Goal: Task Accomplishment & Management: Use online tool/utility

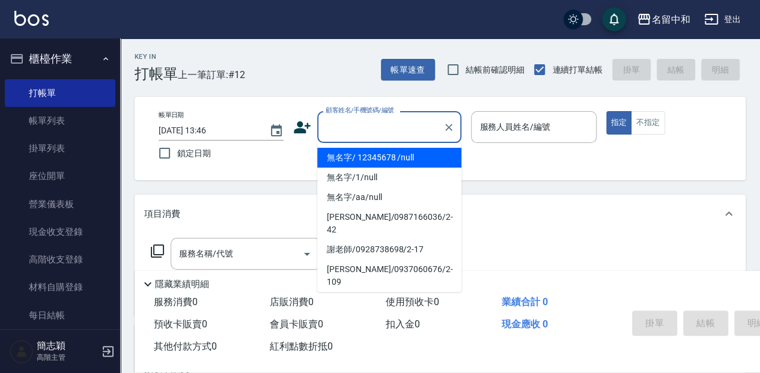
click at [375, 133] on input "顧客姓名/手機號碼/編號" at bounding box center [380, 127] width 115 height 21
drag, startPoint x: 388, startPoint y: 154, endPoint x: 570, endPoint y: 136, distance: 182.9
click at [389, 154] on li "無名字/ 12345678 /null" at bounding box center [389, 158] width 144 height 20
type input "無名字/ 12345678 /null"
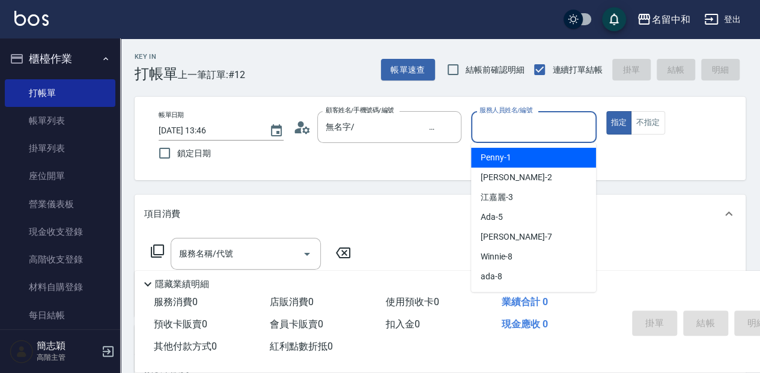
click at [522, 134] on input "服務人員姓名/編號" at bounding box center [533, 127] width 114 height 21
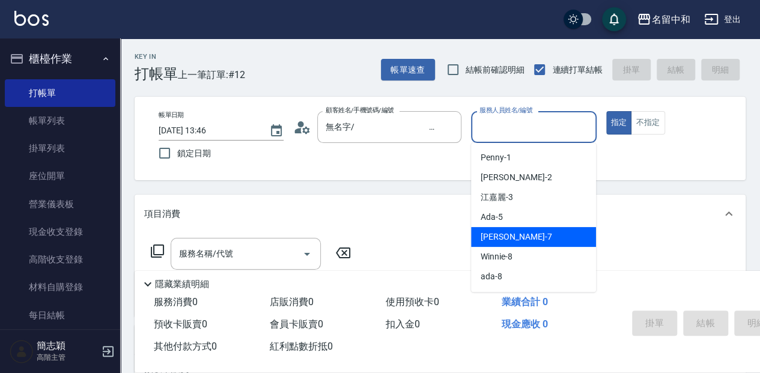
click at [528, 237] on div "[PERSON_NAME] -7" at bounding box center [533, 237] width 125 height 20
type input "[PERSON_NAME]-7"
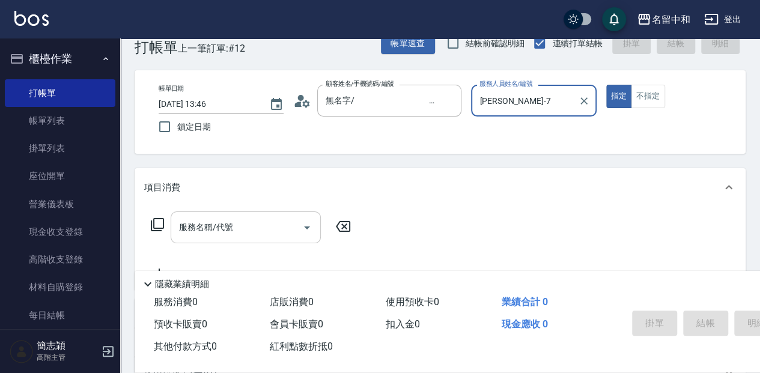
scroll to position [40, 0]
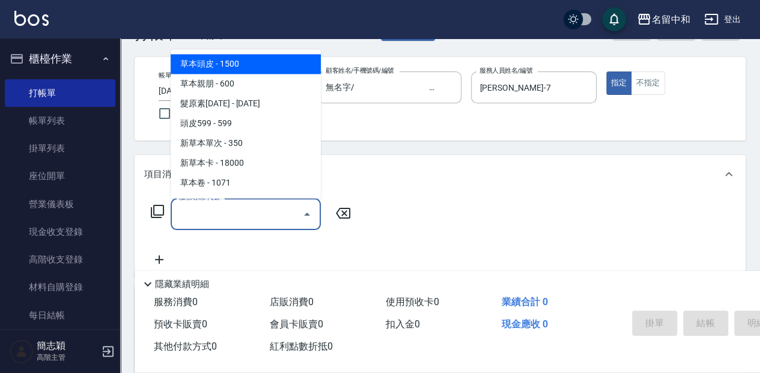
click at [244, 219] on input "服務名稱/代號" at bounding box center [236, 214] width 121 height 21
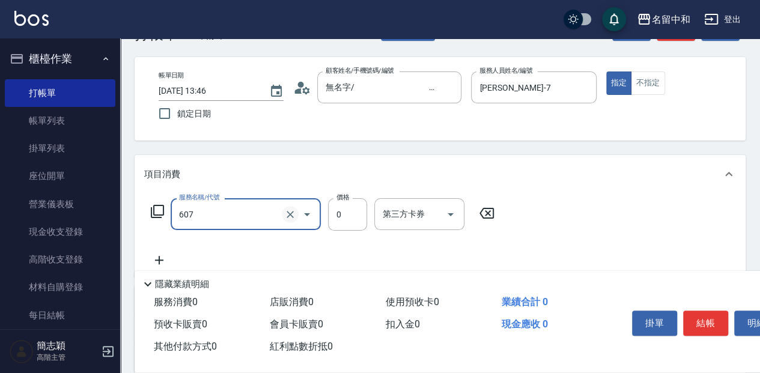
type input "魚子單次0(607)"
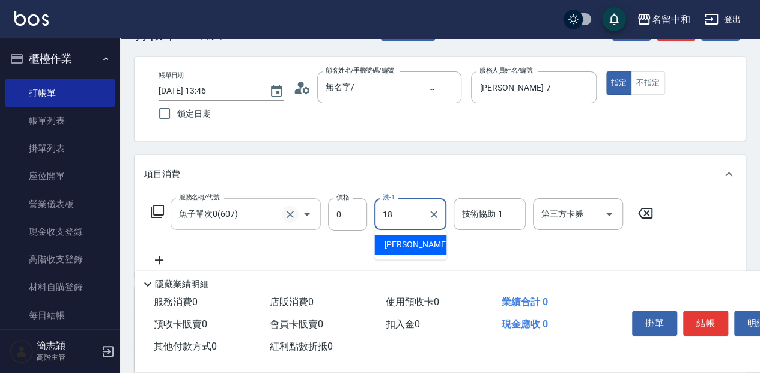
type input "[PERSON_NAME]-18"
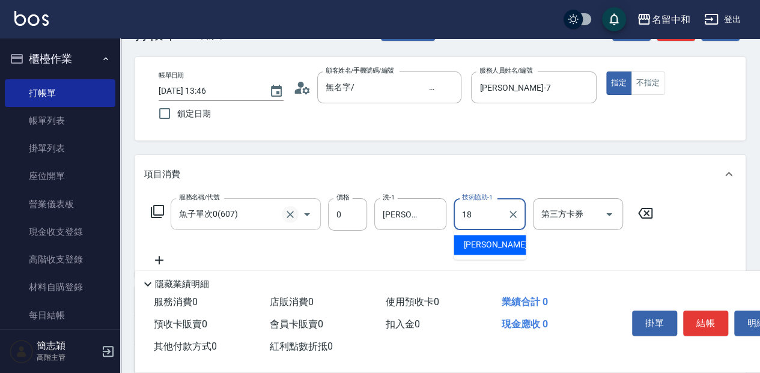
type input "[PERSON_NAME]-18"
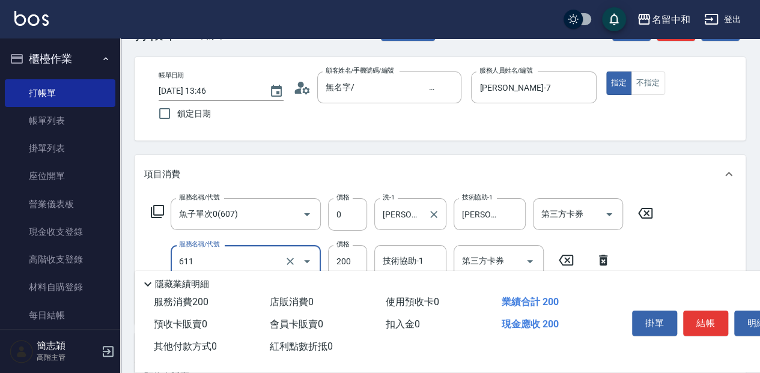
type input "染.頭皮隔離(611)"
type input "600"
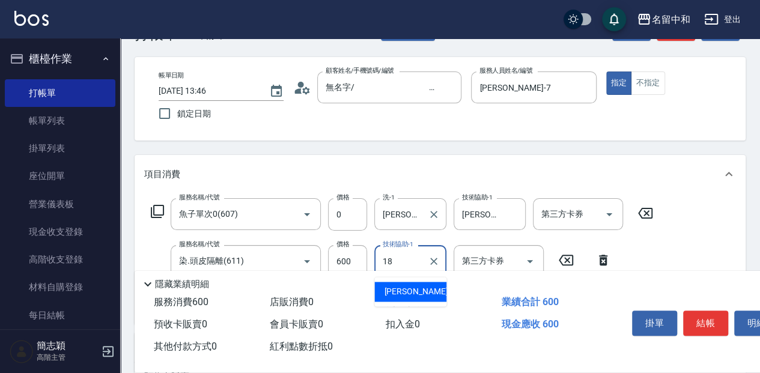
type input "[PERSON_NAME]-18"
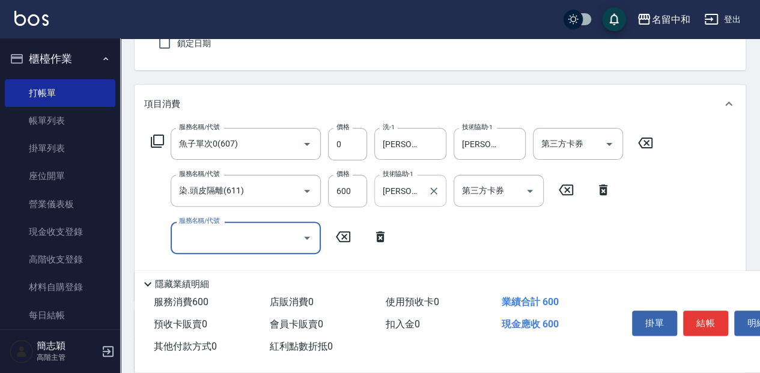
scroll to position [120, 0]
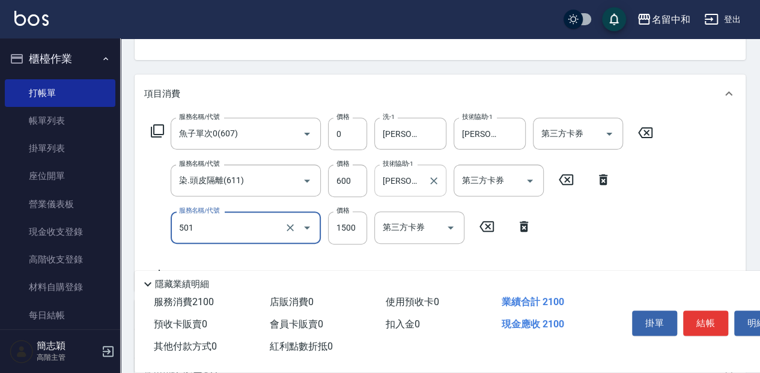
type input "染髮(1500](501)"
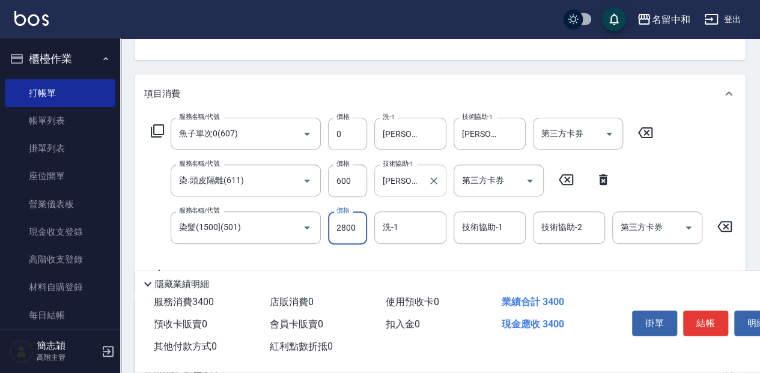
type input "2800"
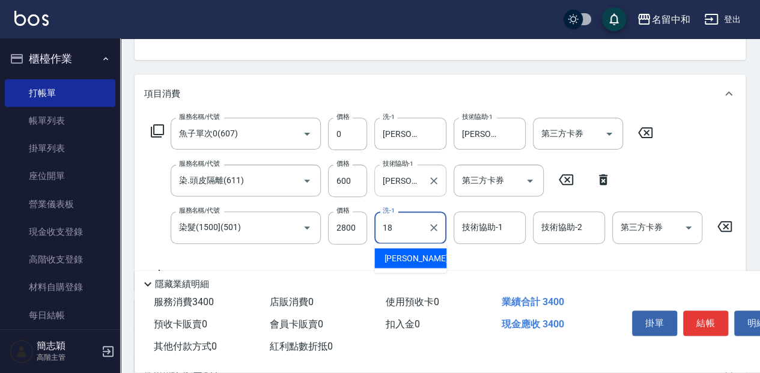
type input "[PERSON_NAME]-18"
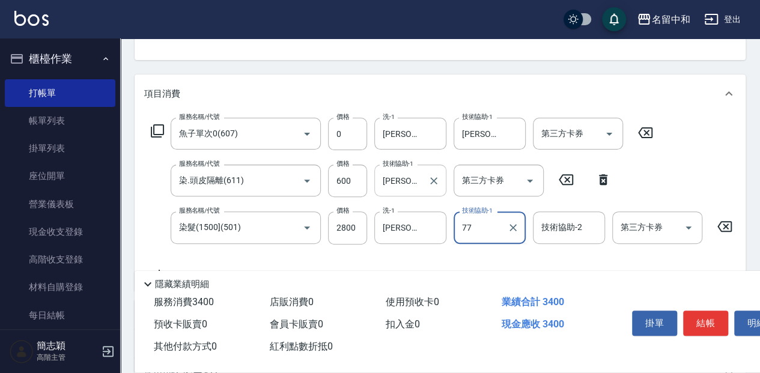
type input "77"
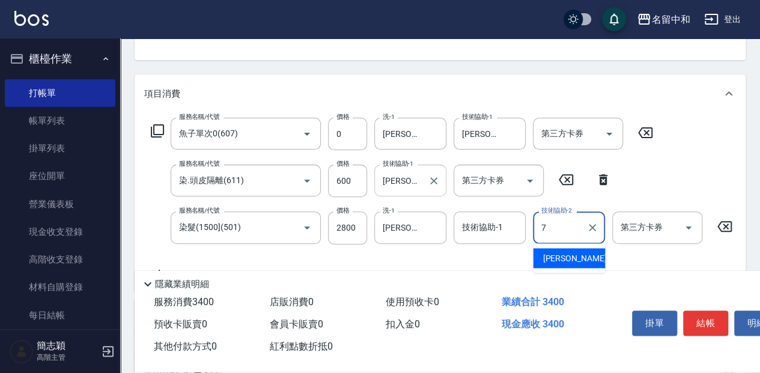
type input "[PERSON_NAME]-7"
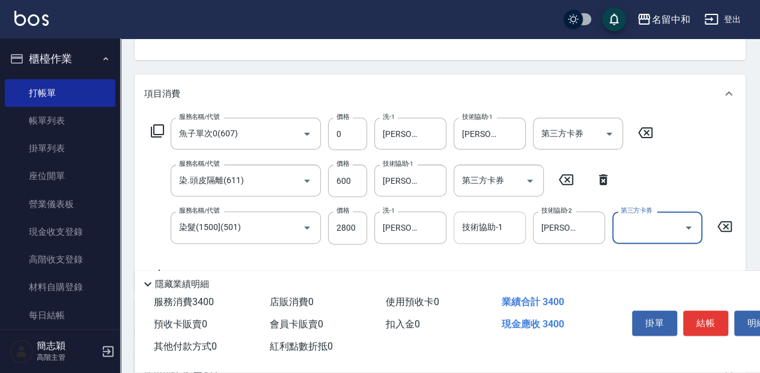
click at [476, 237] on input "技術協助-1" at bounding box center [489, 227] width 61 height 21
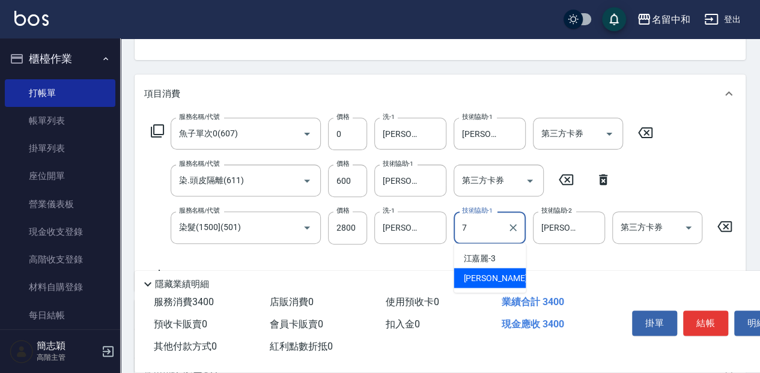
type input "[PERSON_NAME]-7"
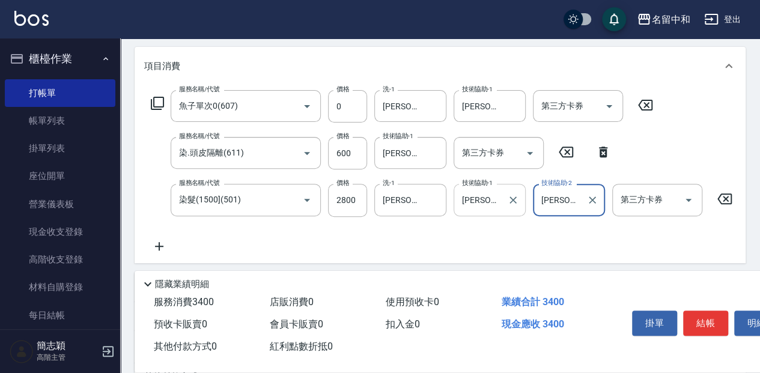
scroll to position [160, 0]
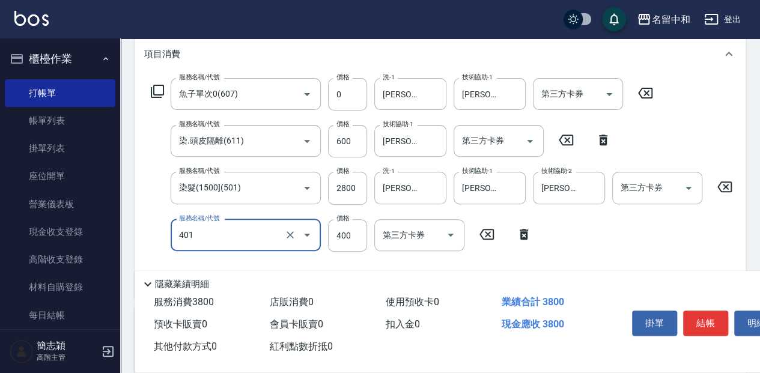
type input "剪髮(400)(401)"
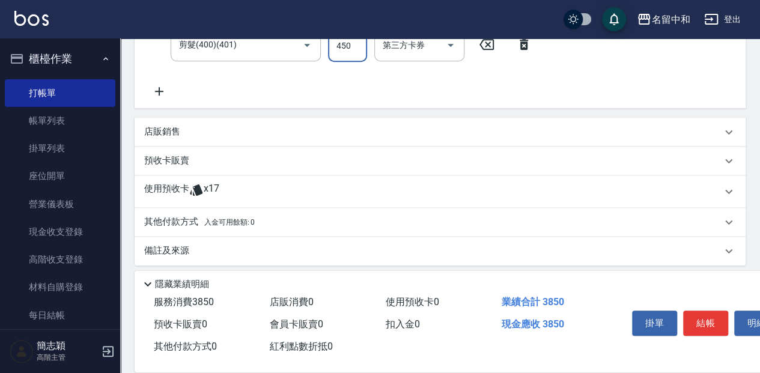
scroll to position [360, 0]
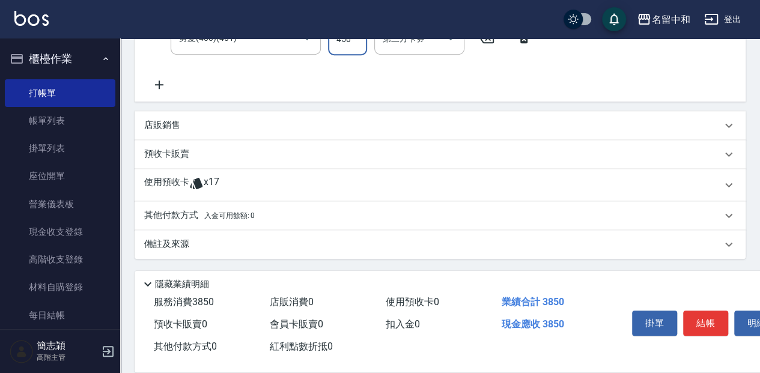
type input "450"
click at [187, 216] on p "其他付款方式 入金可用餘額: 0" at bounding box center [199, 215] width 111 height 13
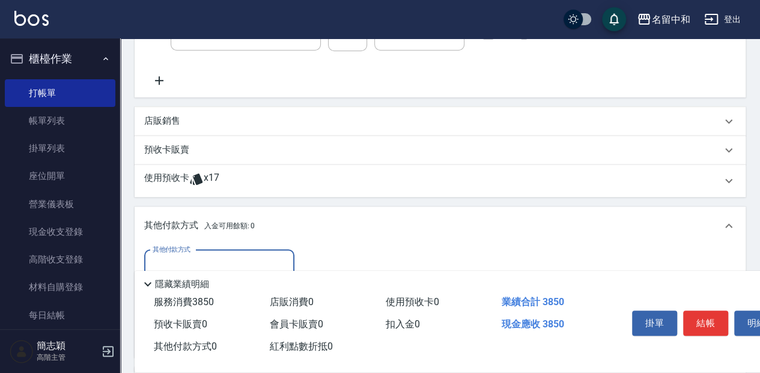
scroll to position [400, 0]
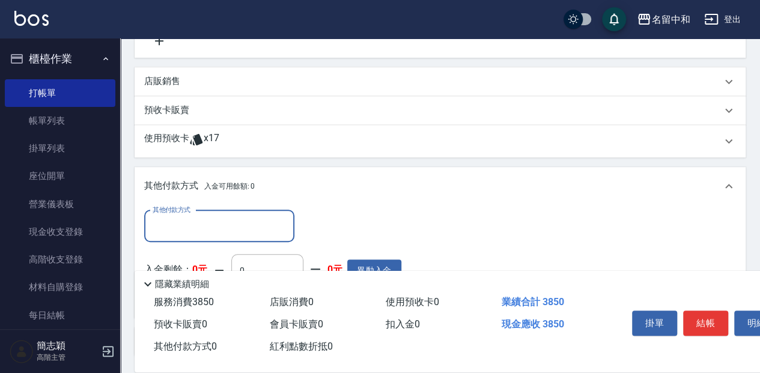
click at [211, 231] on input "其他付款方式" at bounding box center [219, 226] width 139 height 21
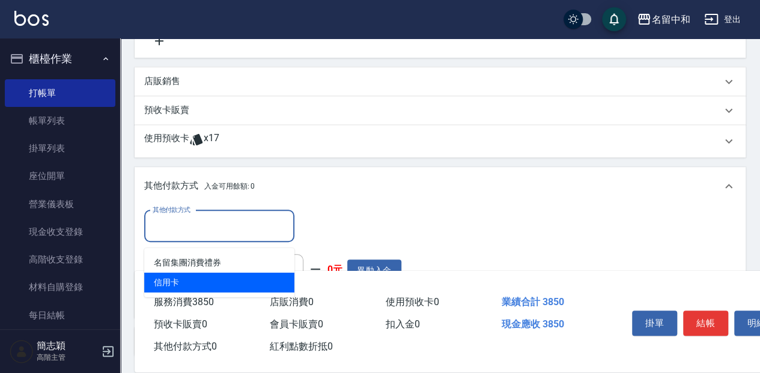
drag, startPoint x: 208, startPoint y: 281, endPoint x: 266, endPoint y: 268, distance: 59.8
click at [208, 281] on span "信用卡" at bounding box center [219, 283] width 150 height 20
type input "信用卡"
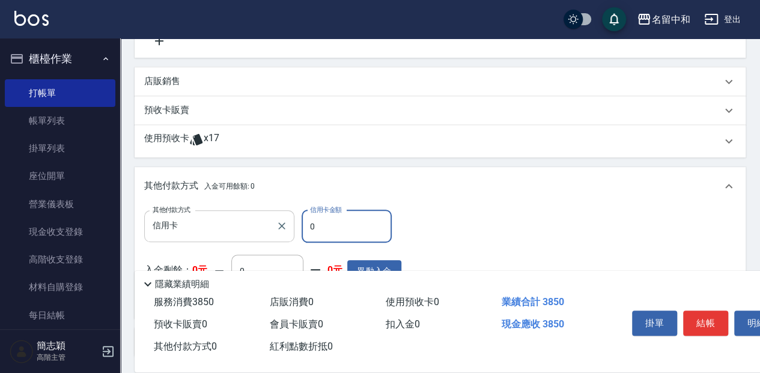
drag, startPoint x: 317, startPoint y: 233, endPoint x: 293, endPoint y: 234, distance: 24.0
click at [293, 234] on div "其他付款方式 信用卡 其他付款方式 信用卡金額 0 信用卡金額" at bounding box center [272, 226] width 257 height 32
type input "3850"
click at [696, 318] on button "結帳" at bounding box center [705, 323] width 45 height 25
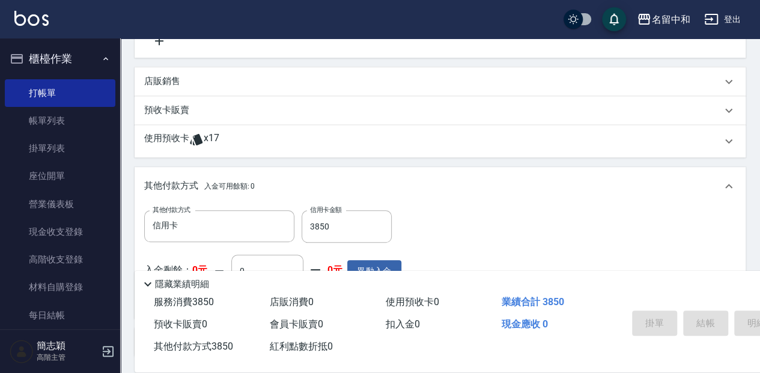
type input "[DATE] 15:24"
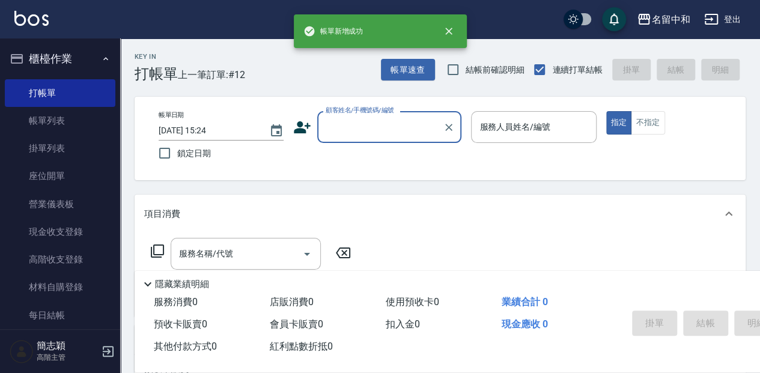
scroll to position [0, 0]
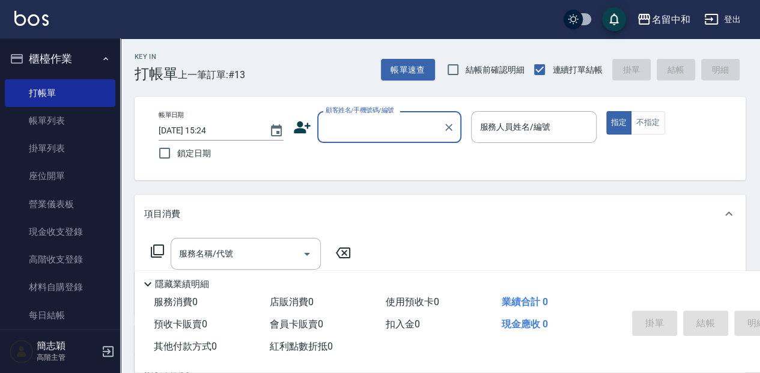
click at [357, 124] on input "顧客姓名/手機號碼/編號" at bounding box center [380, 127] width 115 height 21
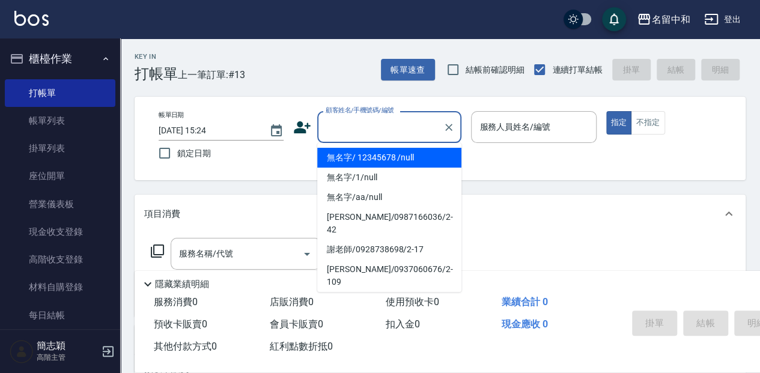
drag, startPoint x: 360, startPoint y: 165, endPoint x: 544, endPoint y: 144, distance: 185.0
click at [363, 165] on li "無名字/ 12345678 /null" at bounding box center [389, 158] width 144 height 20
type input "無名字/ 12345678 /null"
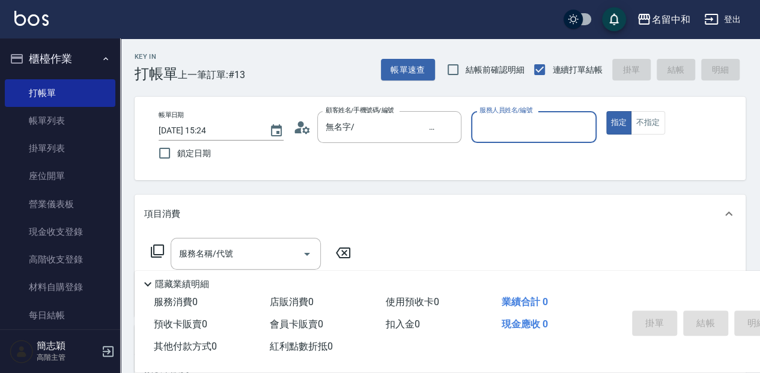
click at [547, 142] on div "服務人員姓名/編號" at bounding box center [533, 127] width 125 height 32
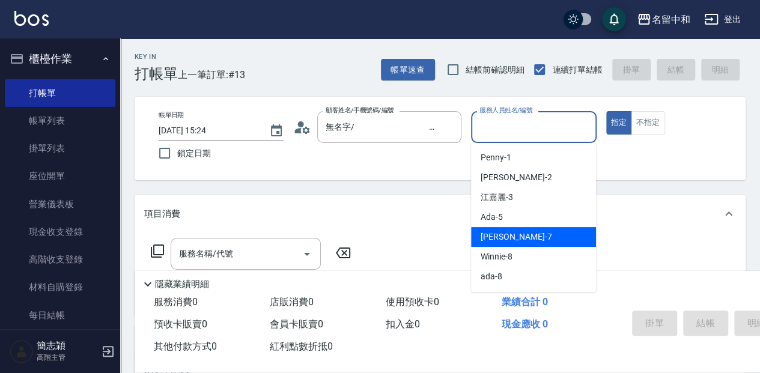
click at [514, 234] on span "[PERSON_NAME] -7" at bounding box center [516, 237] width 71 height 13
type input "[PERSON_NAME]-7"
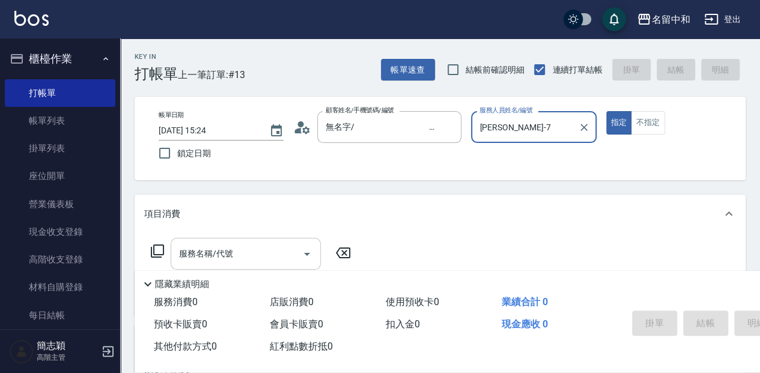
click at [291, 253] on input "服務名稱/代號" at bounding box center [236, 253] width 121 height 21
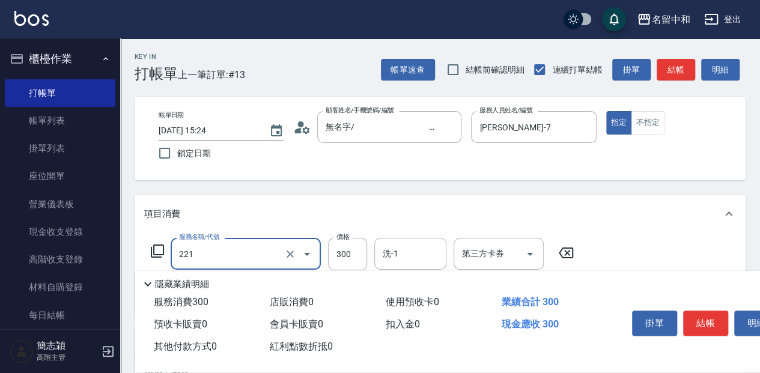
type input "洗髮300(221)"
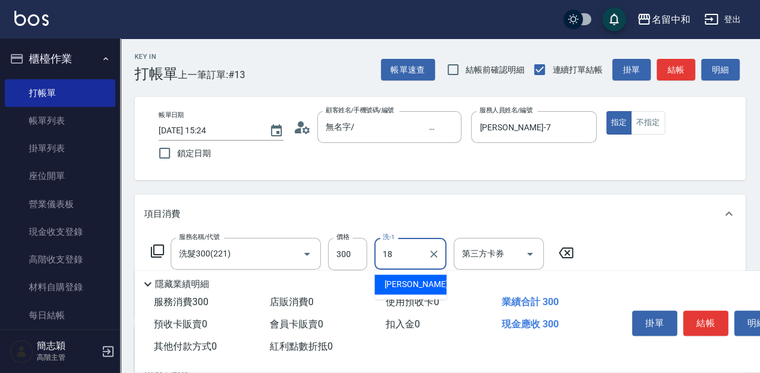
type input "[PERSON_NAME]-18"
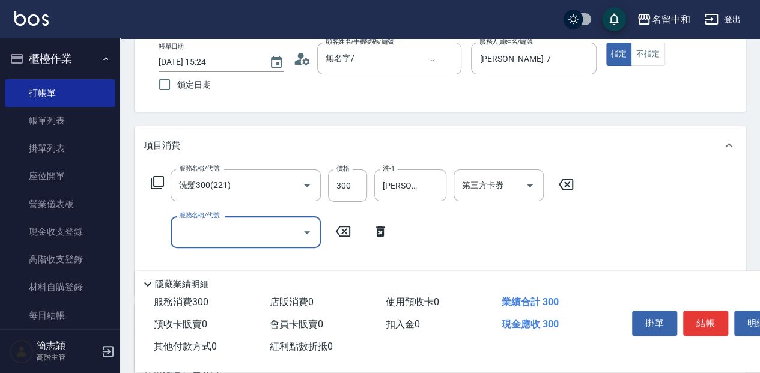
scroll to position [80, 0]
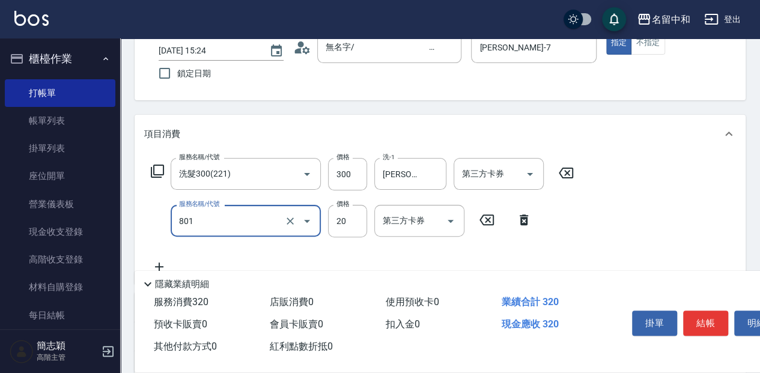
type input "潤絲20(801)"
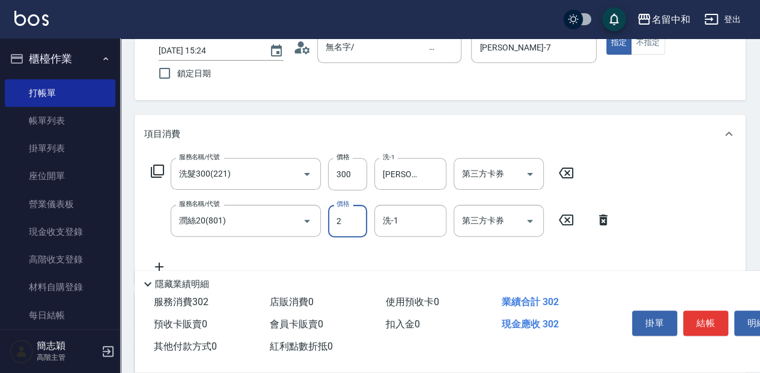
type input "20"
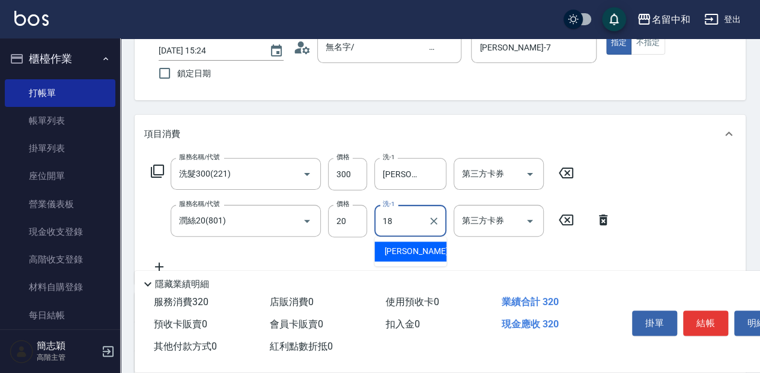
type input "[PERSON_NAME]-18"
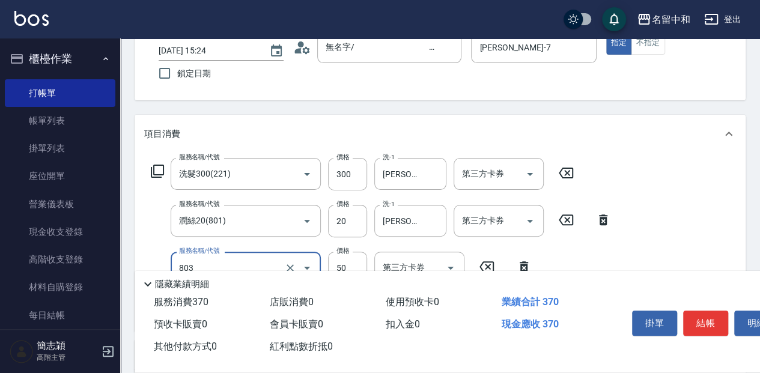
scroll to position [120, 0]
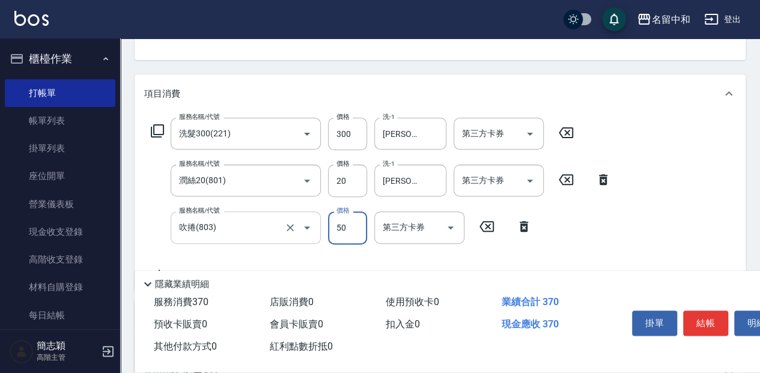
click at [222, 221] on input "吹捲(803)" at bounding box center [229, 227] width 106 height 21
click at [197, 228] on input "吹捲(803)" at bounding box center [229, 227] width 106 height 21
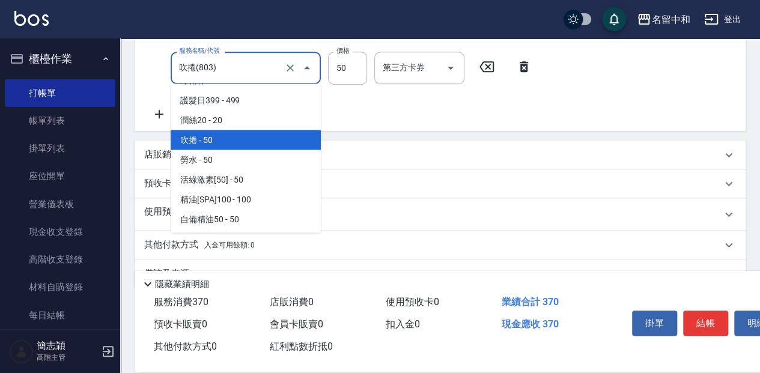
scroll to position [1366, 0]
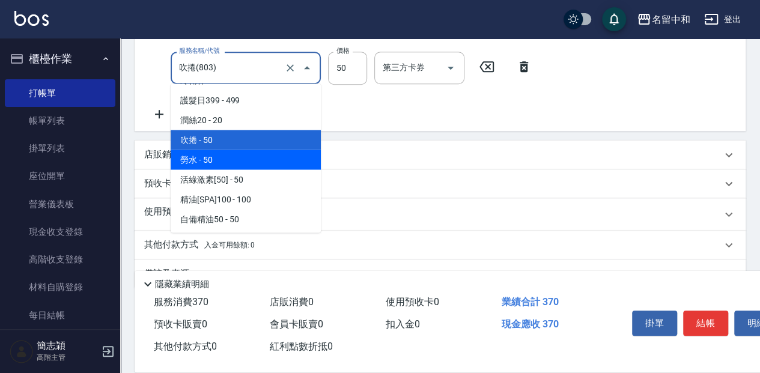
click at [193, 156] on span "勞水 - 50" at bounding box center [246, 160] width 150 height 20
type input "勞水(804)"
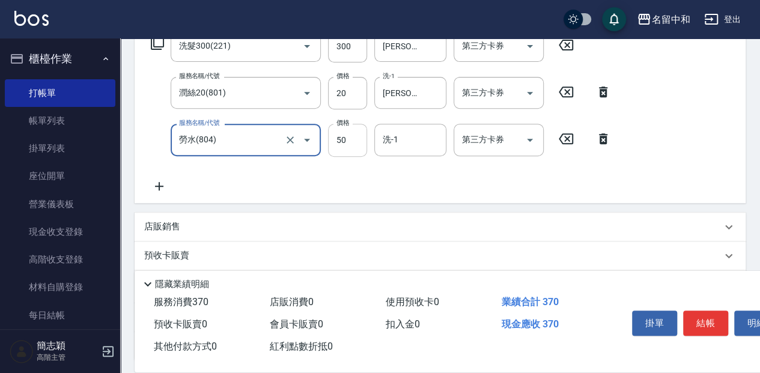
scroll to position [200, 0]
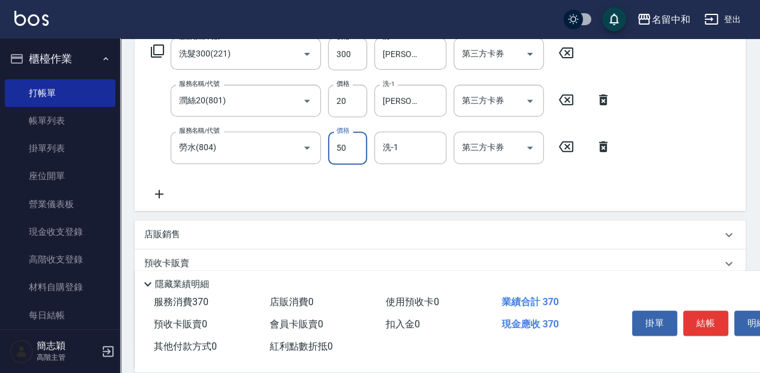
click at [353, 147] on input "50" at bounding box center [347, 148] width 39 height 32
type input "100"
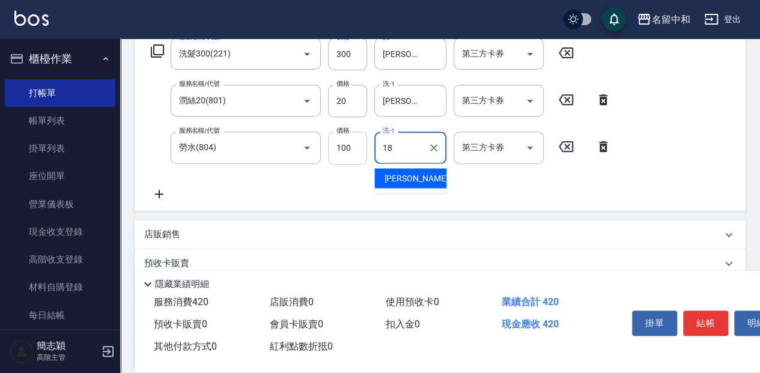
type input "[PERSON_NAME]-18"
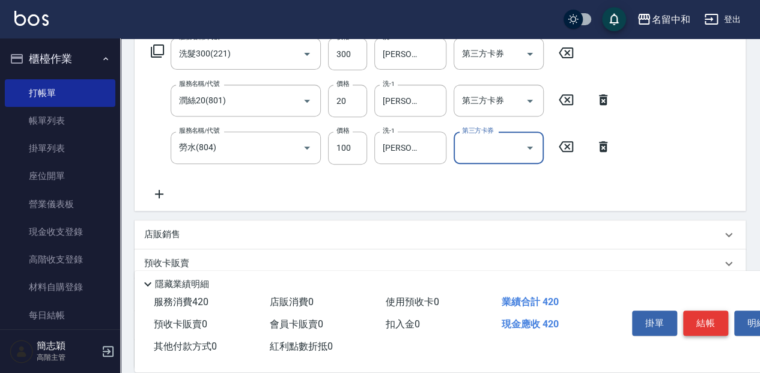
click at [705, 316] on button "結帳" at bounding box center [705, 323] width 45 height 25
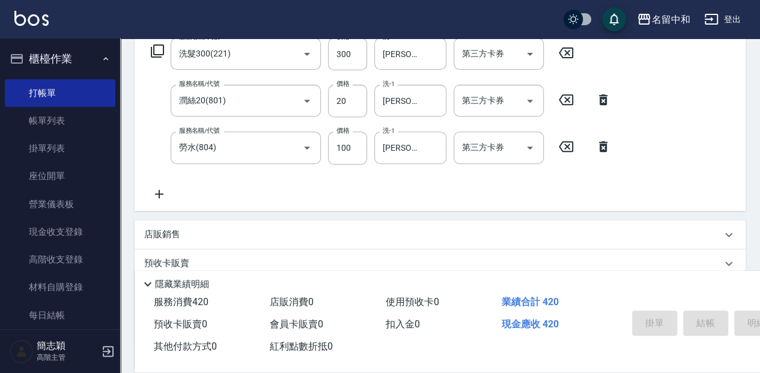
type input "[DATE] 15:26"
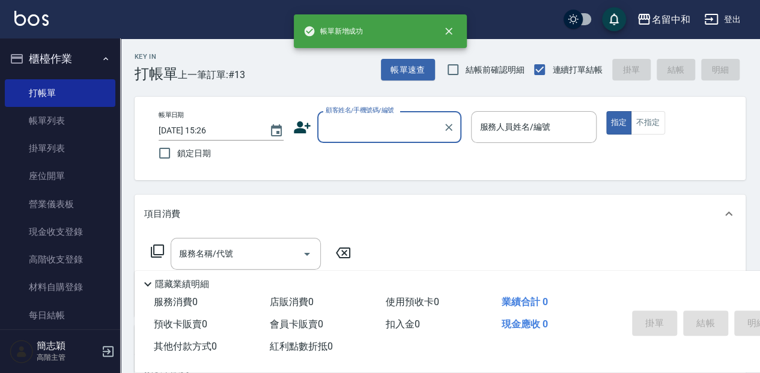
scroll to position [0, 0]
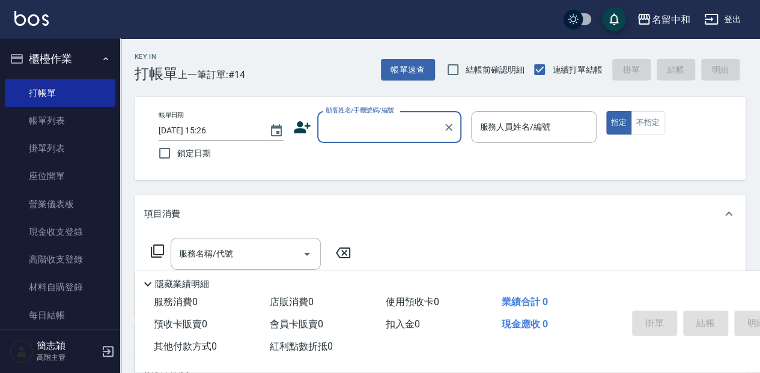
drag, startPoint x: 375, startPoint y: 123, endPoint x: 376, endPoint y: 138, distance: 14.4
click at [374, 123] on input "顧客姓名/手機號碼/編號" at bounding box center [380, 127] width 115 height 21
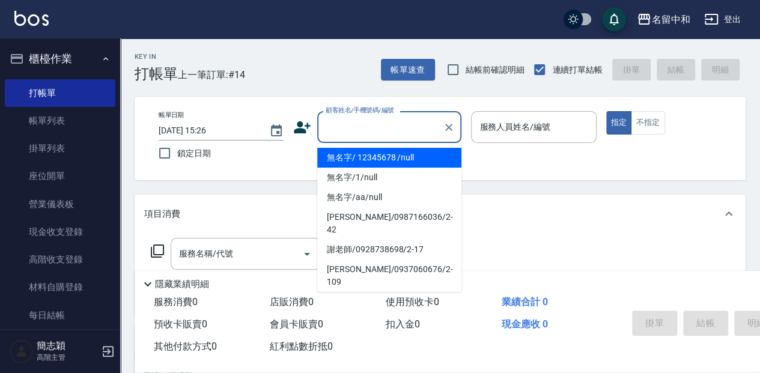
click at [389, 162] on li "無名字/ 12345678 /null" at bounding box center [389, 158] width 144 height 20
type input "無名字/ 12345678 /null"
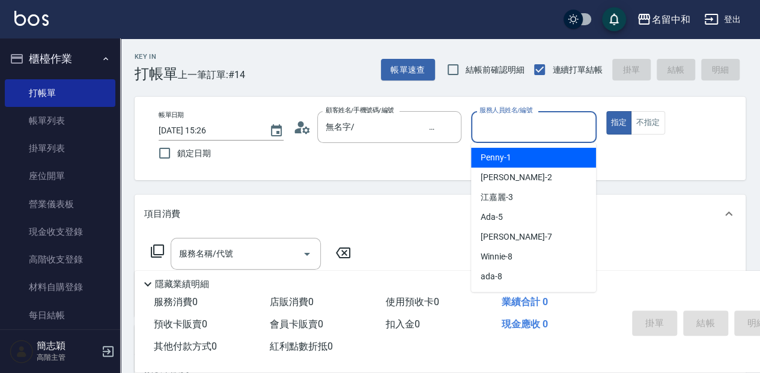
click at [481, 127] on input "服務人員姓名/編號" at bounding box center [533, 127] width 114 height 21
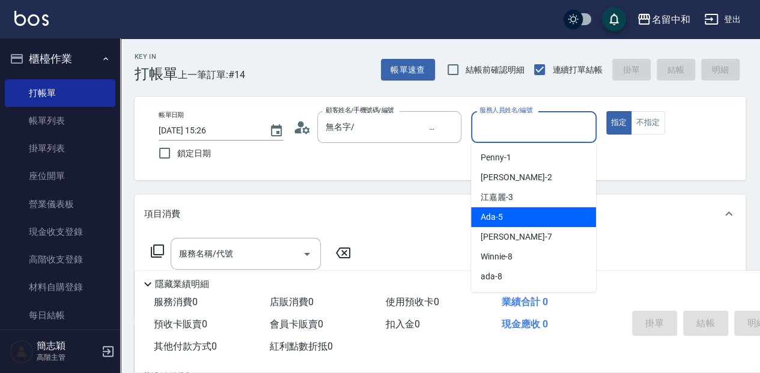
click at [511, 223] on div "Ada -5" at bounding box center [533, 217] width 125 height 20
type input "Ada-5"
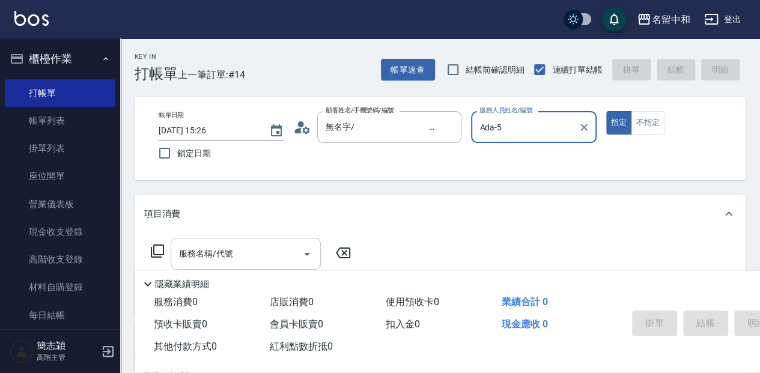
click at [195, 254] on input "服務名稱/代號" at bounding box center [236, 253] width 121 height 21
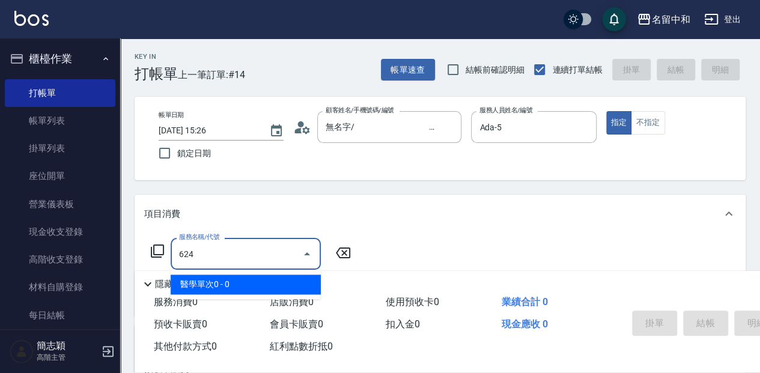
click at [272, 276] on span "醫學單次0 - 0" at bounding box center [246, 285] width 150 height 20
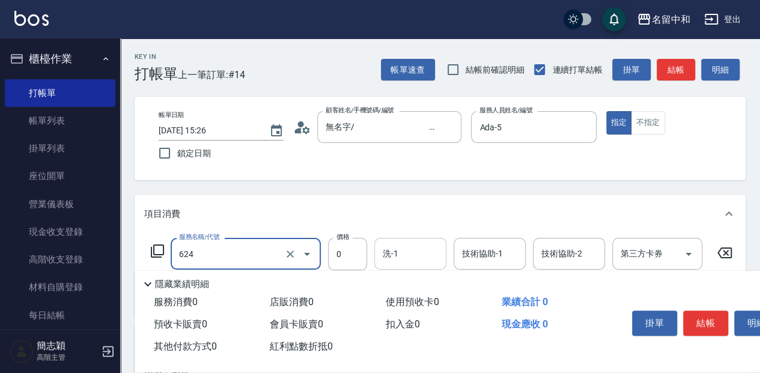
type input "醫學單次0(624)"
click at [418, 253] on input "洗-1" at bounding box center [410, 253] width 61 height 21
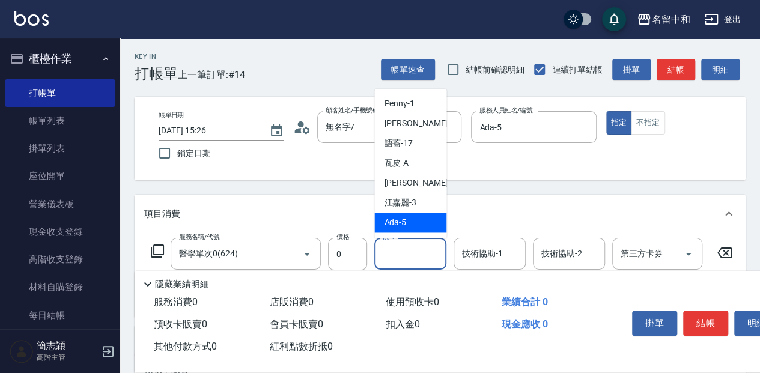
click at [404, 226] on span "Ada -5" at bounding box center [395, 222] width 22 height 13
type input "Ada-5"
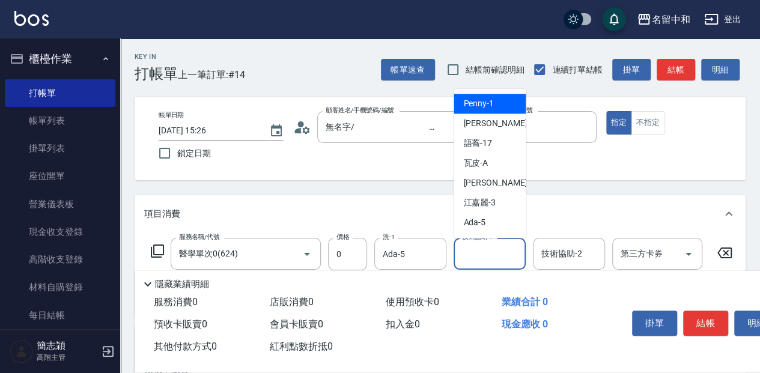
drag, startPoint x: 470, startPoint y: 252, endPoint x: 484, endPoint y: 222, distance: 33.3
click at [469, 252] on div "技術協助-1 技術協助-1" at bounding box center [490, 254] width 72 height 32
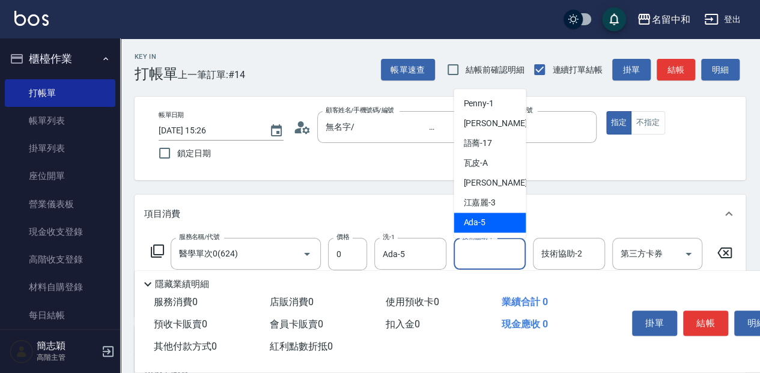
click at [481, 230] on div "Ada -5" at bounding box center [490, 223] width 72 height 20
type input "Ada-5"
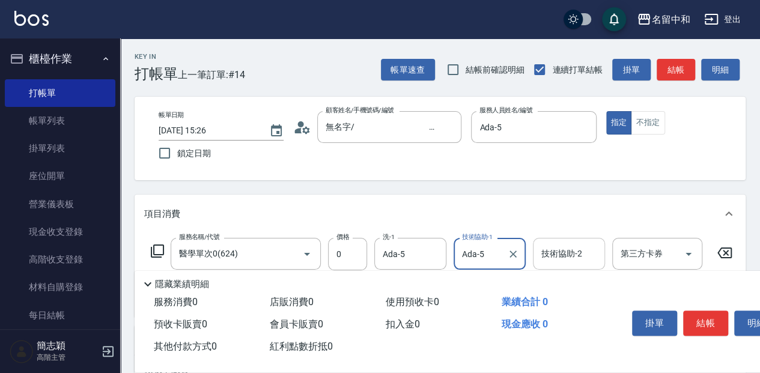
click at [543, 257] on input "技術協助-2" at bounding box center [568, 253] width 61 height 21
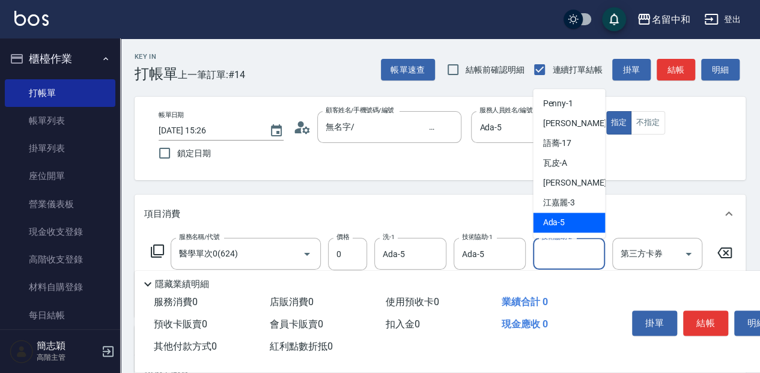
click at [565, 227] on div "Ada -5" at bounding box center [569, 223] width 72 height 20
type input "Ada-5"
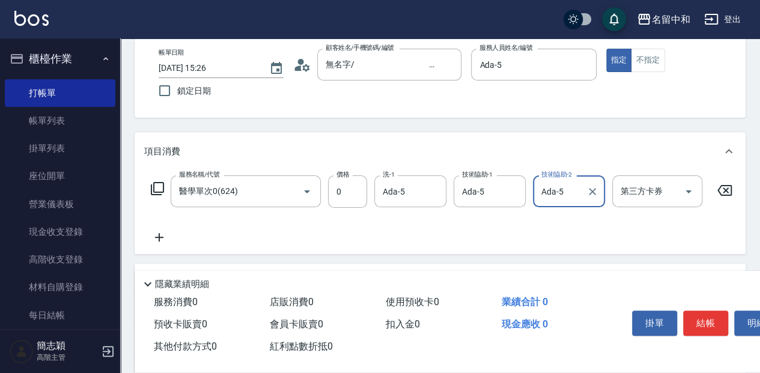
scroll to position [80, 0]
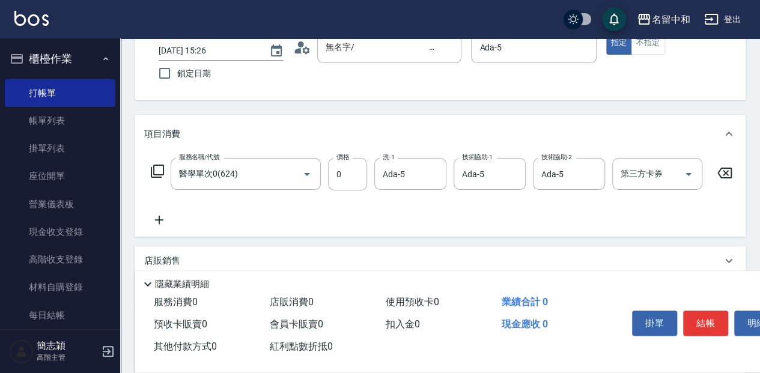
click at [157, 218] on icon at bounding box center [159, 220] width 30 height 14
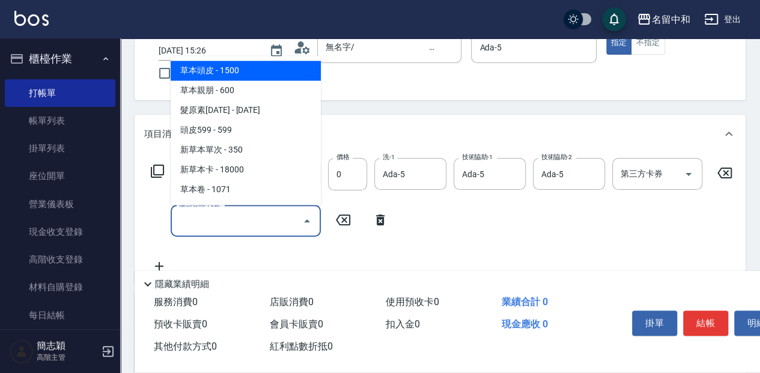
click at [197, 218] on input "服務名稱/代號" at bounding box center [236, 220] width 121 height 21
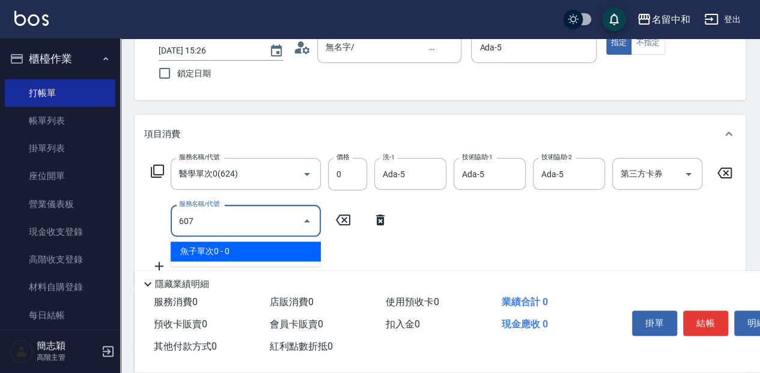
drag, startPoint x: 247, startPoint y: 251, endPoint x: 276, endPoint y: 251, distance: 29.4
click at [248, 251] on span "魚子單次0 - 0" at bounding box center [246, 252] width 150 height 20
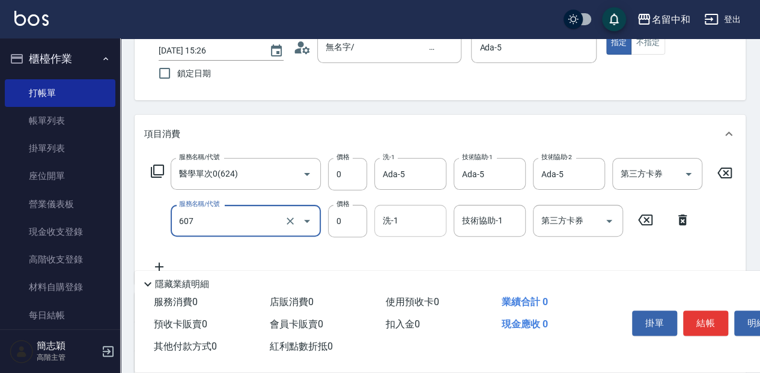
type input "魚子單次0(607)"
click at [394, 219] on input "洗-1" at bounding box center [410, 220] width 61 height 21
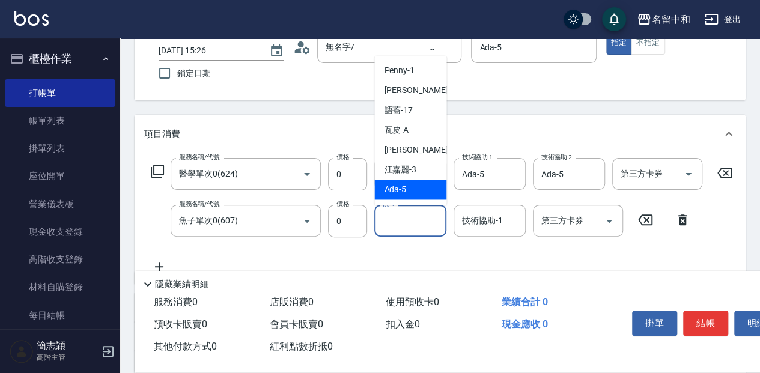
click at [428, 188] on div "Ada -5" at bounding box center [410, 190] width 72 height 20
type input "Ada-5"
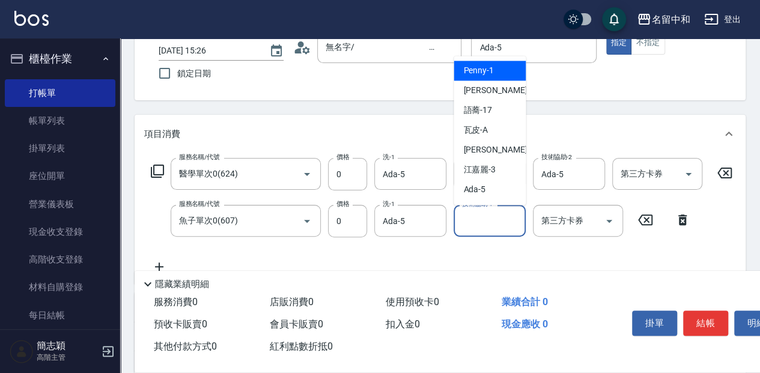
click at [473, 222] on input "技術協助-1" at bounding box center [489, 220] width 61 height 21
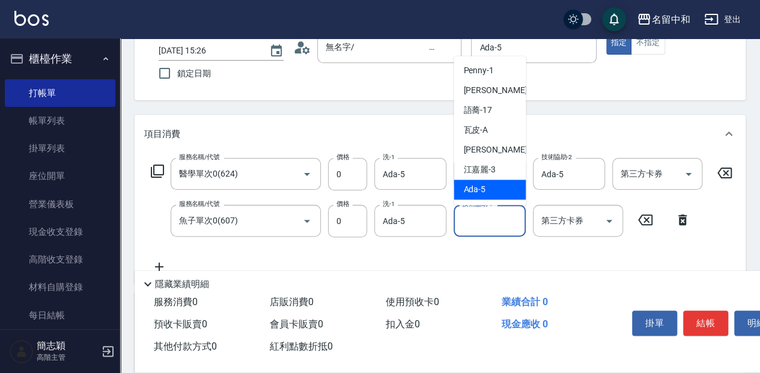
click at [496, 192] on div "Ada -5" at bounding box center [490, 190] width 72 height 20
type input "Ada-5"
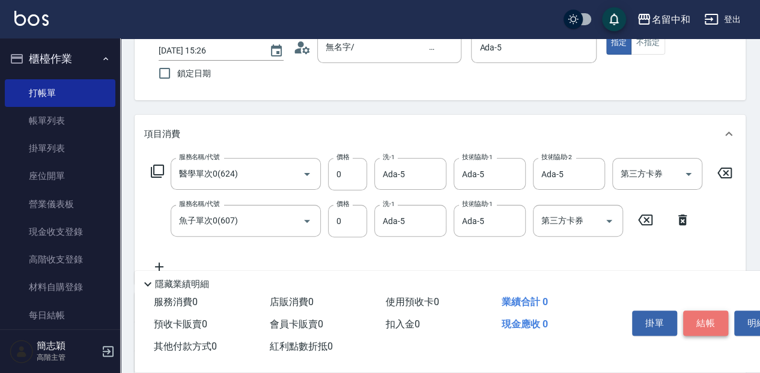
click at [692, 324] on button "結帳" at bounding box center [705, 323] width 45 height 25
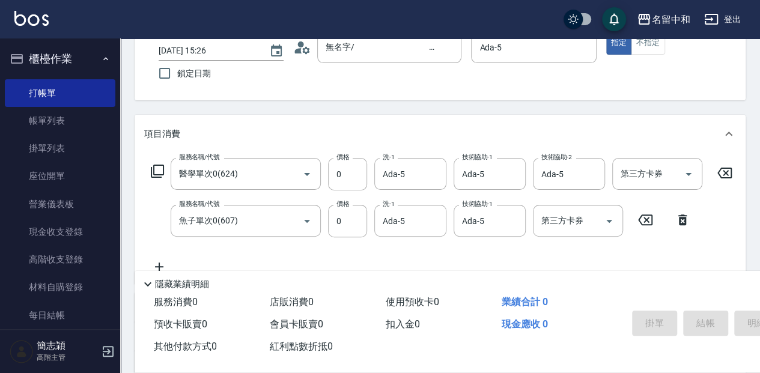
type input "[DATE] 15:42"
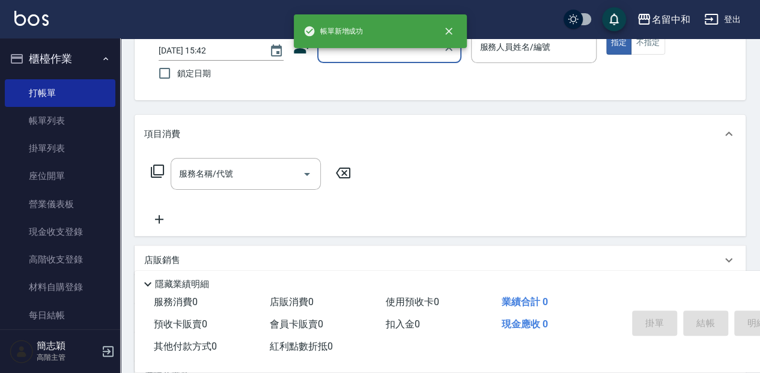
scroll to position [40, 0]
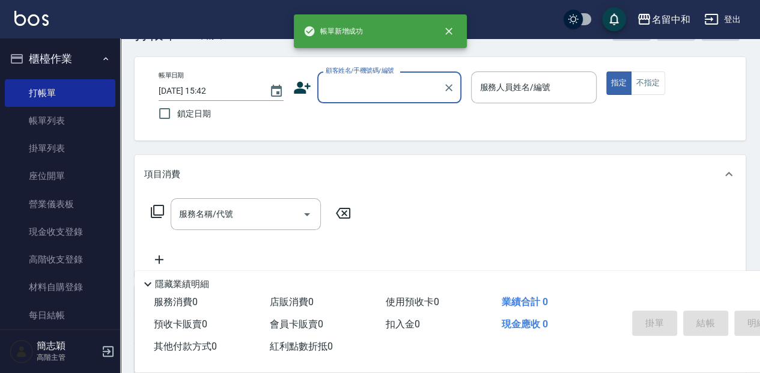
click at [353, 91] on input "顧客姓名/手機號碼/編號" at bounding box center [380, 87] width 115 height 21
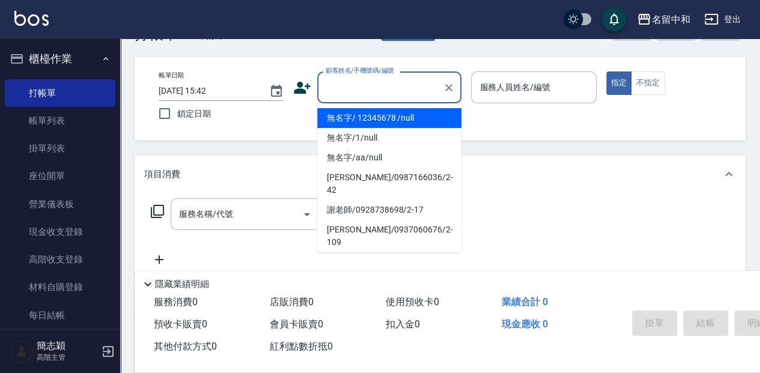
click at [382, 120] on li "無名字/ 12345678 /null" at bounding box center [389, 118] width 144 height 20
type input "無名字/ 12345678 /null"
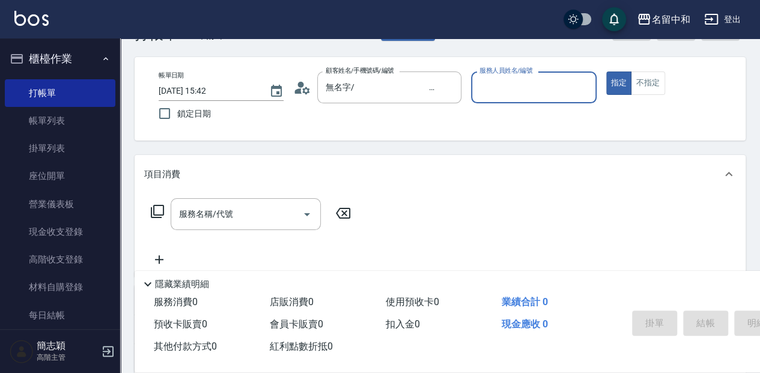
click at [502, 92] on input "服務人員姓名/編號" at bounding box center [533, 87] width 114 height 21
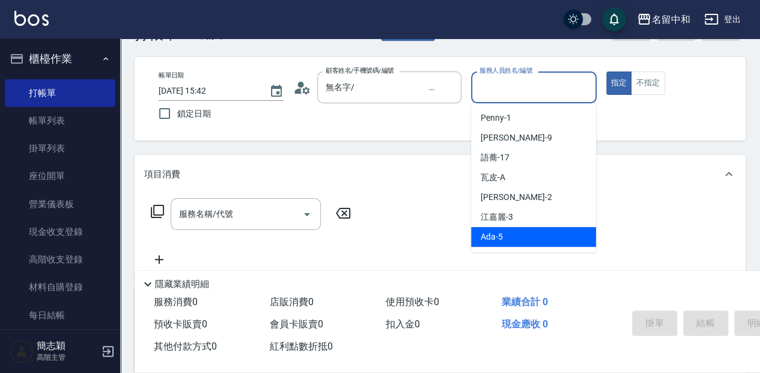
click at [505, 243] on div "Ada -5" at bounding box center [533, 237] width 125 height 20
type input "Ada-5"
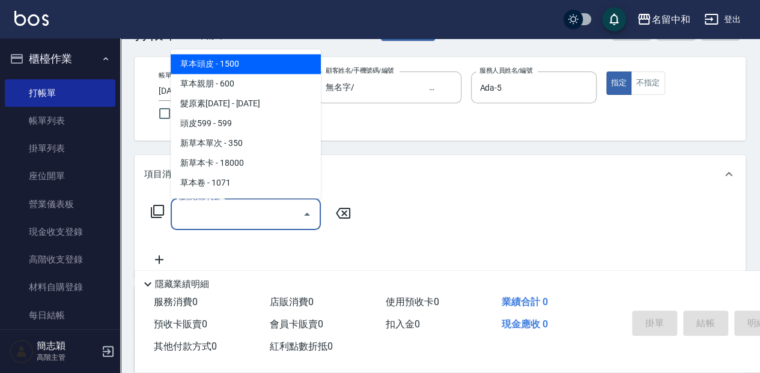
click at [193, 216] on input "服務名稱/代號" at bounding box center [236, 214] width 121 height 21
click at [159, 219] on div "服務名稱/代號 服務名稱/代號" at bounding box center [251, 214] width 214 height 32
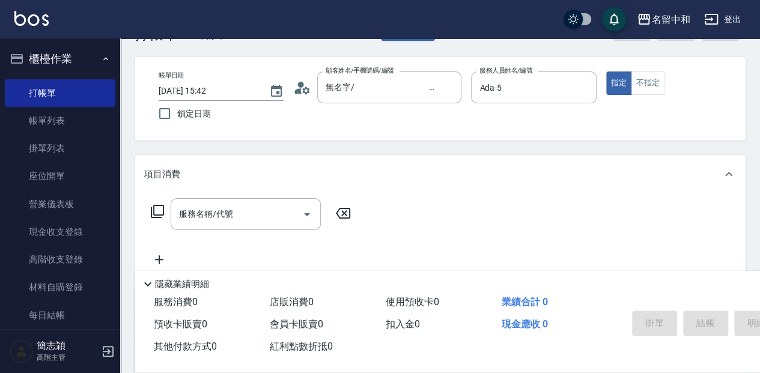
click at [158, 216] on icon at bounding box center [157, 211] width 14 height 14
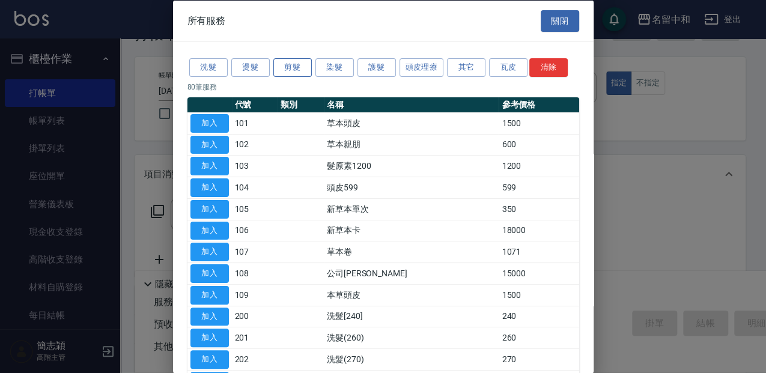
click at [291, 64] on button "剪髮" at bounding box center [292, 67] width 38 height 19
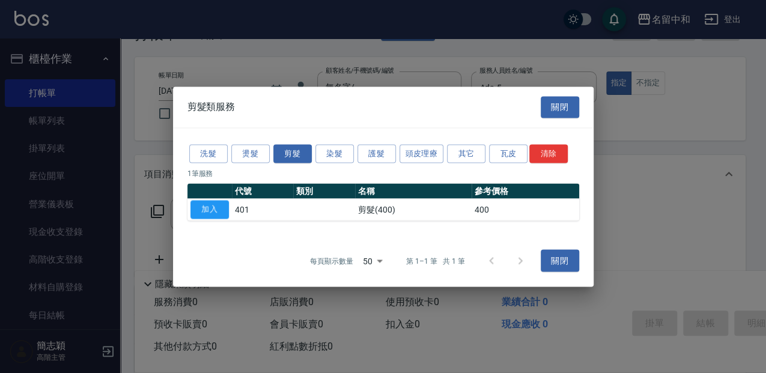
click at [214, 208] on button "加入" at bounding box center [209, 209] width 38 height 19
type input "剪髮(400)(401)"
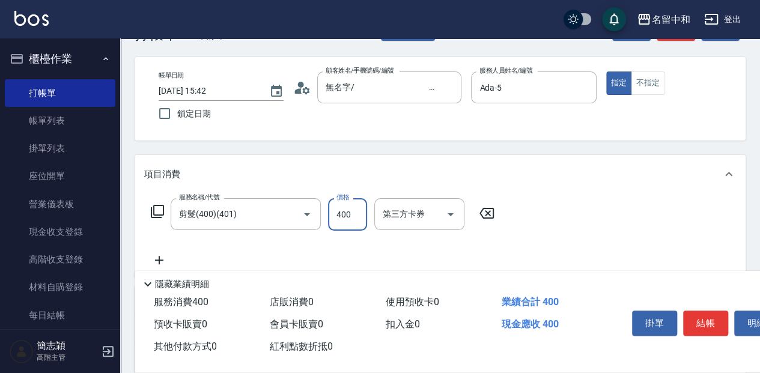
click at [357, 216] on input "400" at bounding box center [347, 214] width 39 height 32
type input "950"
click at [720, 322] on button "結帳" at bounding box center [705, 323] width 45 height 25
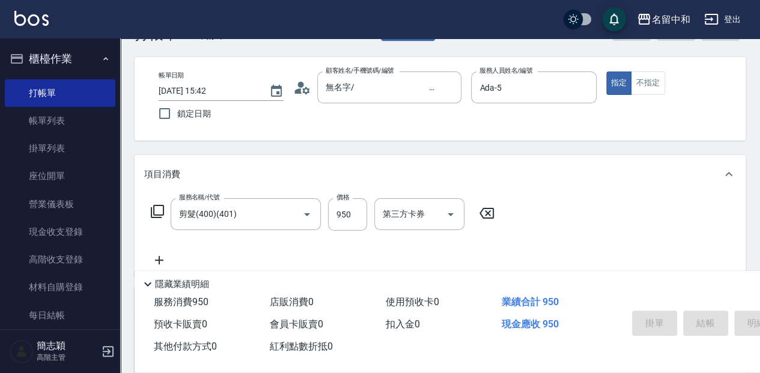
type input "[DATE] 15:43"
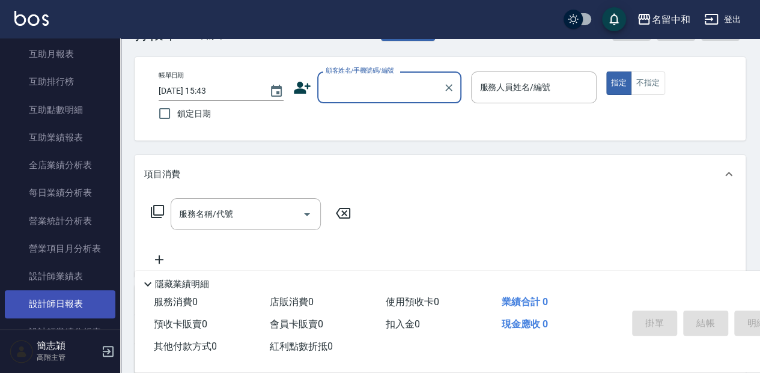
scroll to position [640, 0]
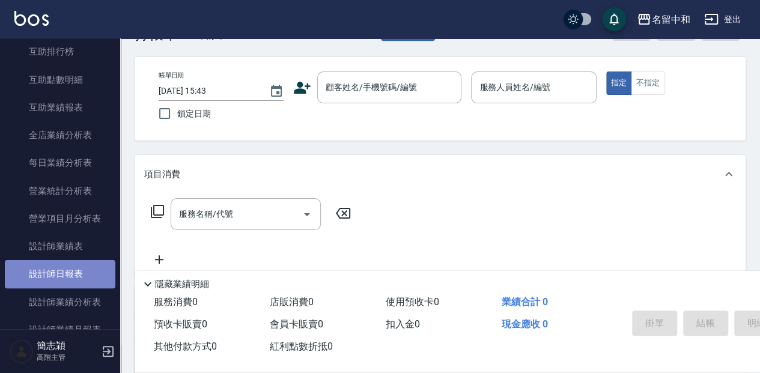
click at [78, 274] on link "設計師日報表" at bounding box center [60, 274] width 111 height 28
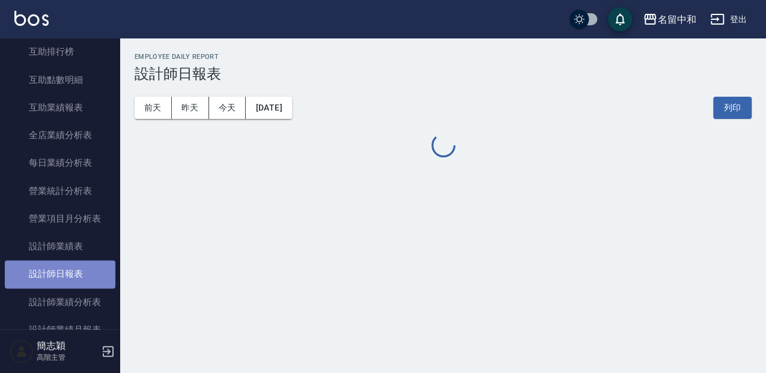
click at [78, 273] on link "設計師日報表" at bounding box center [60, 274] width 111 height 28
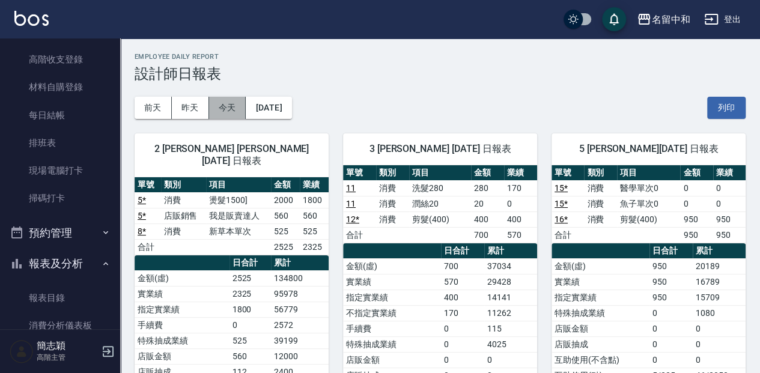
click at [229, 111] on button "今天" at bounding box center [227, 108] width 37 height 22
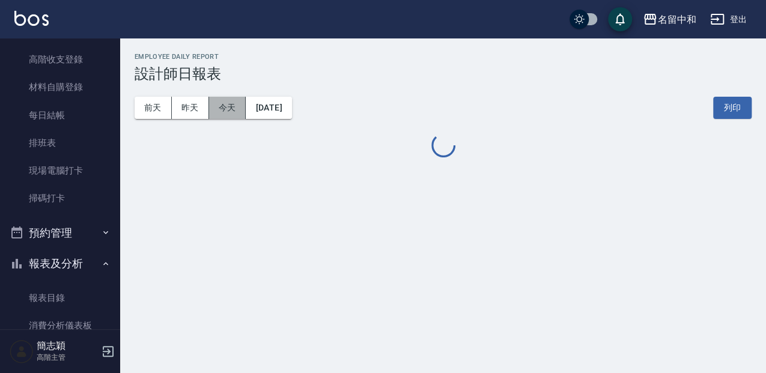
click at [228, 111] on button "今天" at bounding box center [227, 108] width 37 height 22
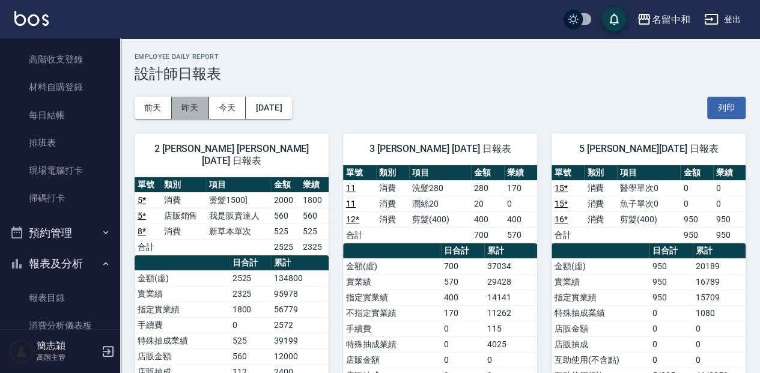
click at [195, 107] on button "昨天" at bounding box center [190, 108] width 37 height 22
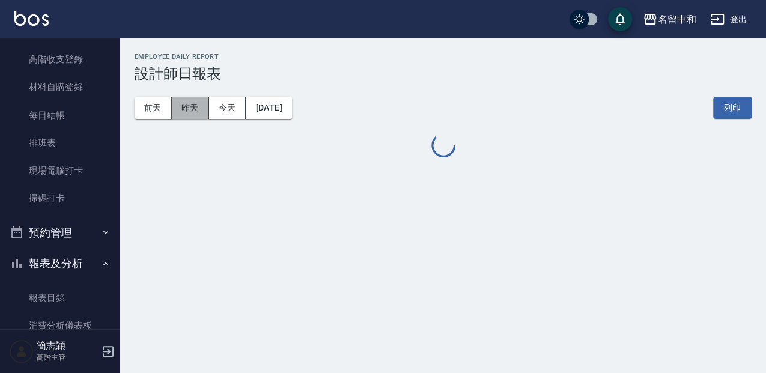
click at [195, 107] on button "昨天" at bounding box center [190, 108] width 37 height 22
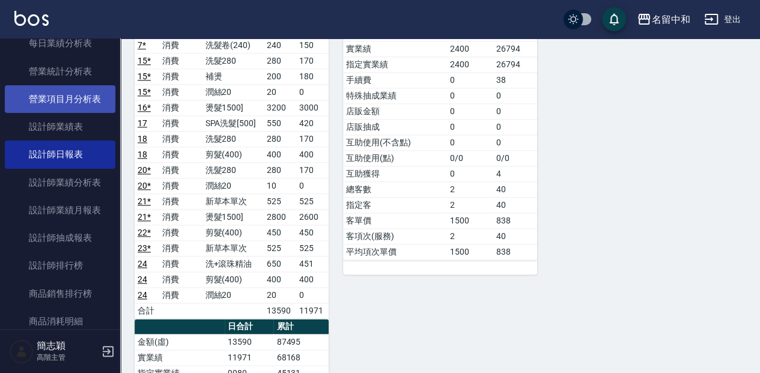
scroll to position [761, 0]
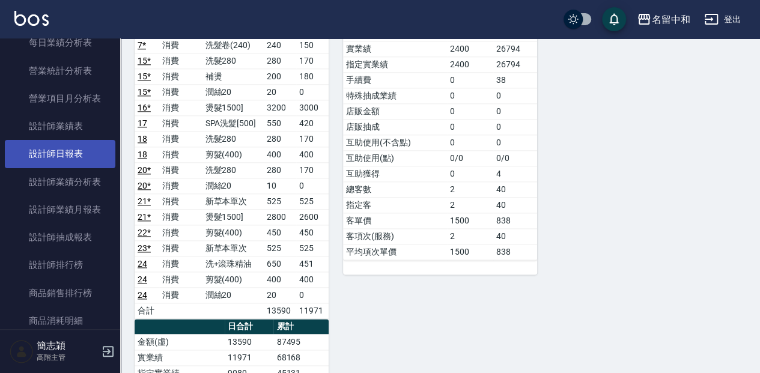
click at [62, 159] on link "設計師日報表" at bounding box center [60, 154] width 111 height 28
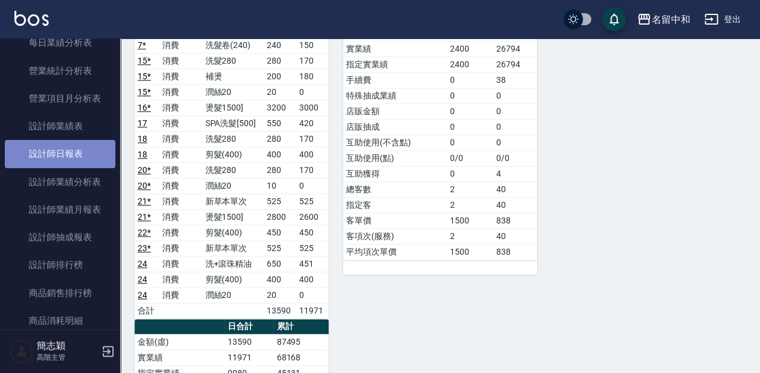
click at [62, 159] on link "設計師日報表" at bounding box center [60, 154] width 111 height 28
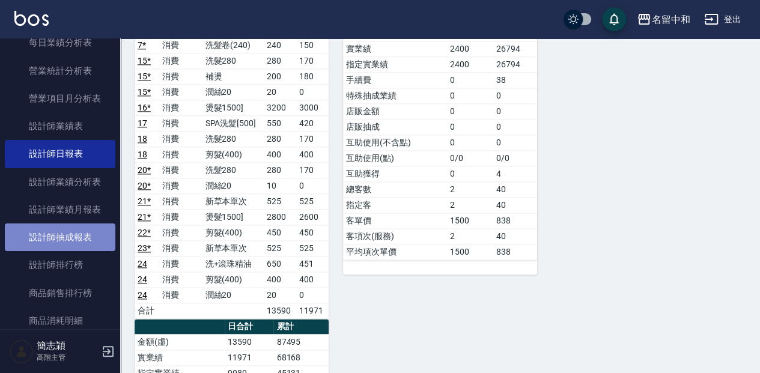
click at [77, 234] on link "設計師抽成報表" at bounding box center [60, 238] width 111 height 28
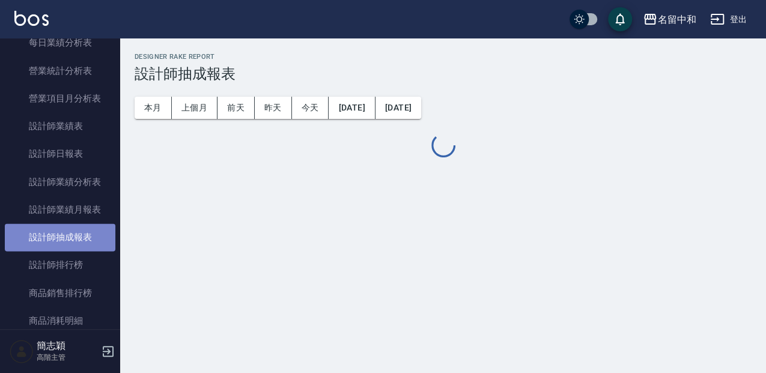
click at [76, 234] on link "設計師抽成報表" at bounding box center [60, 238] width 111 height 28
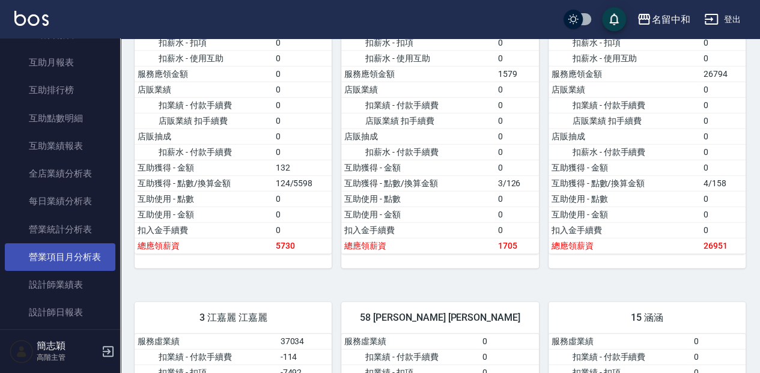
scroll to position [601, 0]
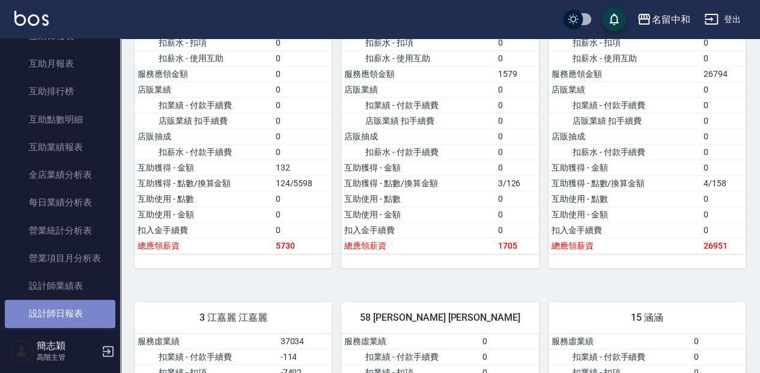
click at [91, 310] on link "設計師日報表" at bounding box center [60, 314] width 111 height 28
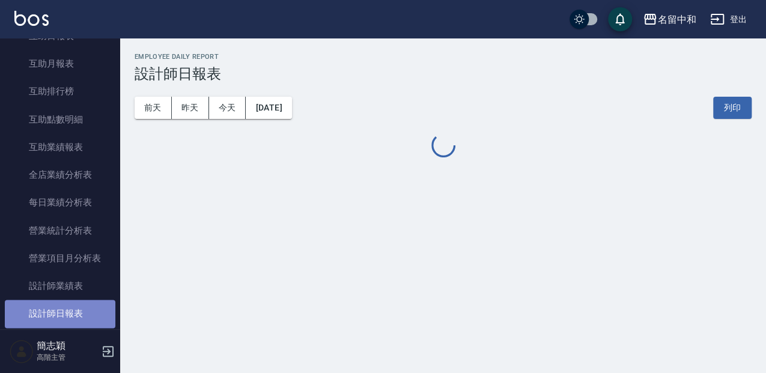
click at [90, 310] on link "設計師日報表" at bounding box center [60, 314] width 111 height 28
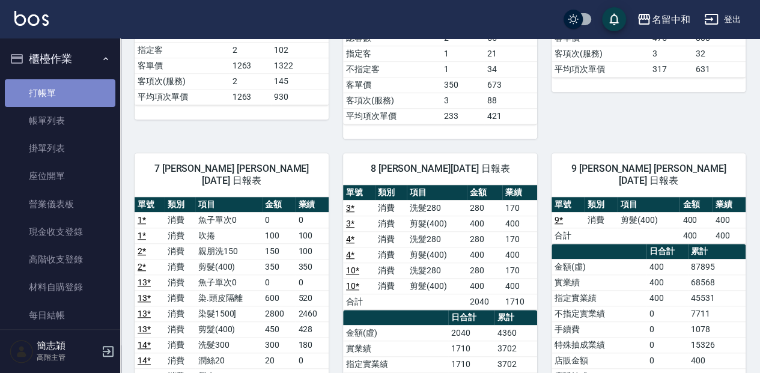
click at [75, 101] on link "打帳單" at bounding box center [60, 93] width 111 height 28
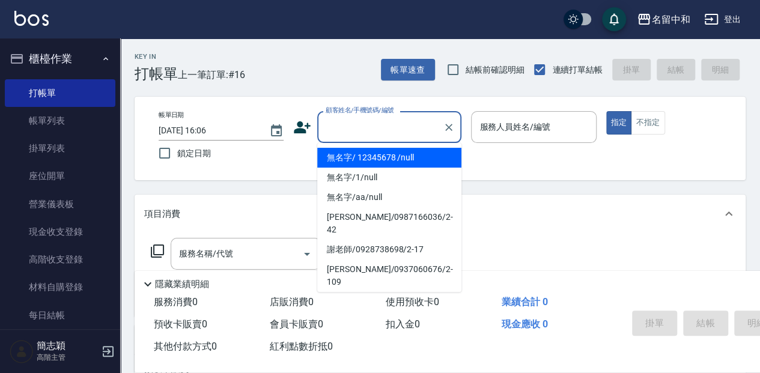
click at [357, 119] on input "顧客姓名/手機號碼/編號" at bounding box center [380, 127] width 115 height 21
click at [376, 156] on li "無名字/ 12345678 /null" at bounding box center [389, 158] width 144 height 20
type input "無名字/ 12345678 /null"
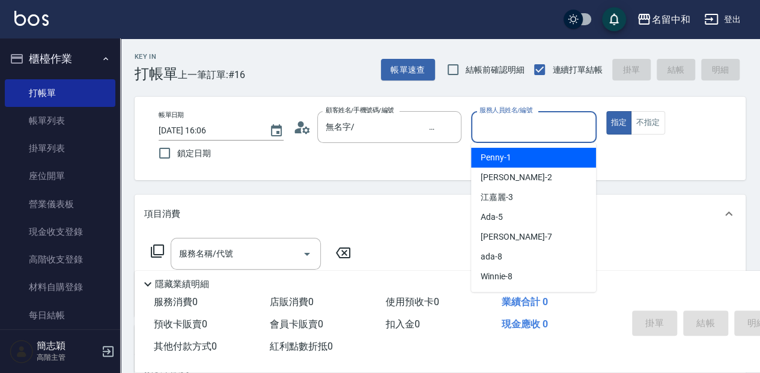
click at [493, 123] on input "服務人員姓名/編號" at bounding box center [533, 127] width 114 height 21
type input "瓦皮-A"
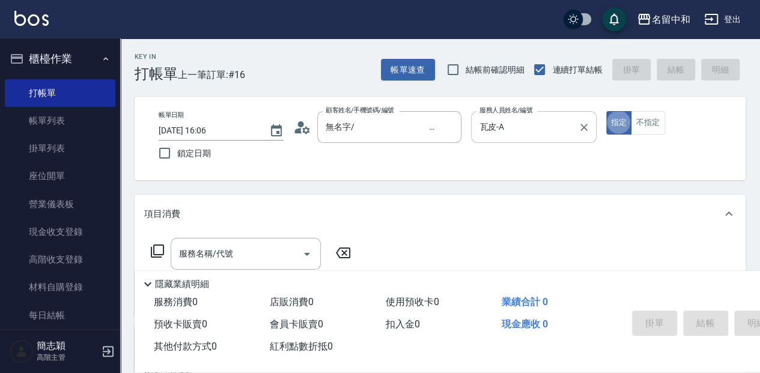
type button "true"
click at [168, 284] on p "隱藏業績明細" at bounding box center [182, 284] width 54 height 13
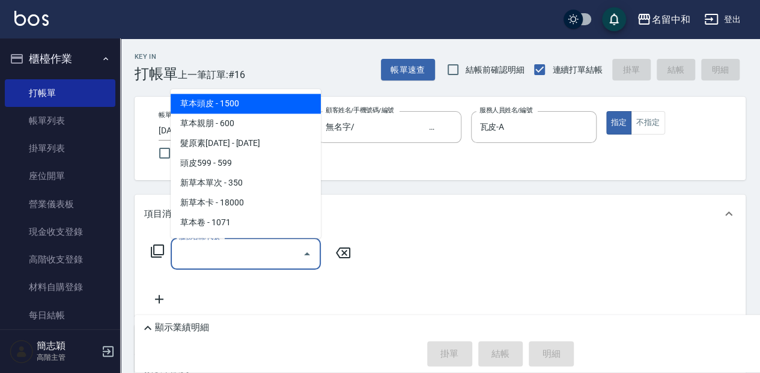
click at [192, 254] on input "服務名稱/代號" at bounding box center [236, 253] width 121 height 21
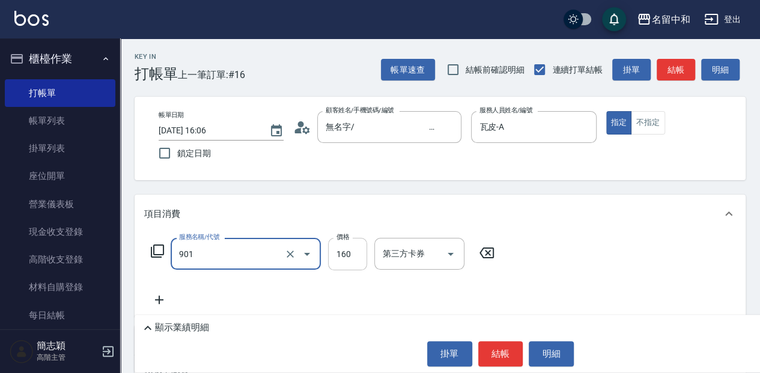
type input "修手(901)"
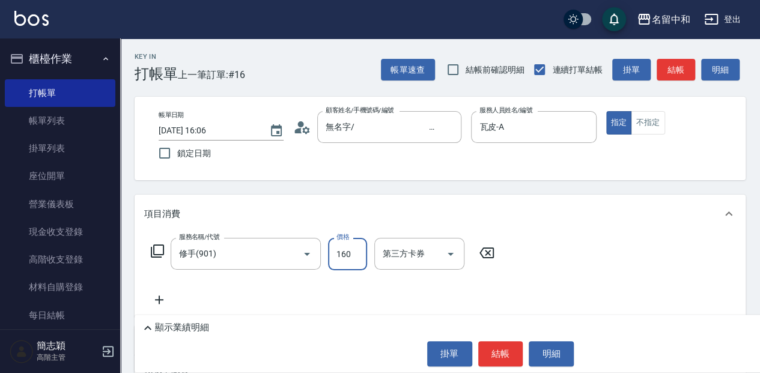
click at [350, 254] on input "160" at bounding box center [347, 254] width 39 height 32
type input "860"
click at [514, 357] on button "結帳" at bounding box center [500, 353] width 45 height 25
